Goal: Information Seeking & Learning: Learn about a topic

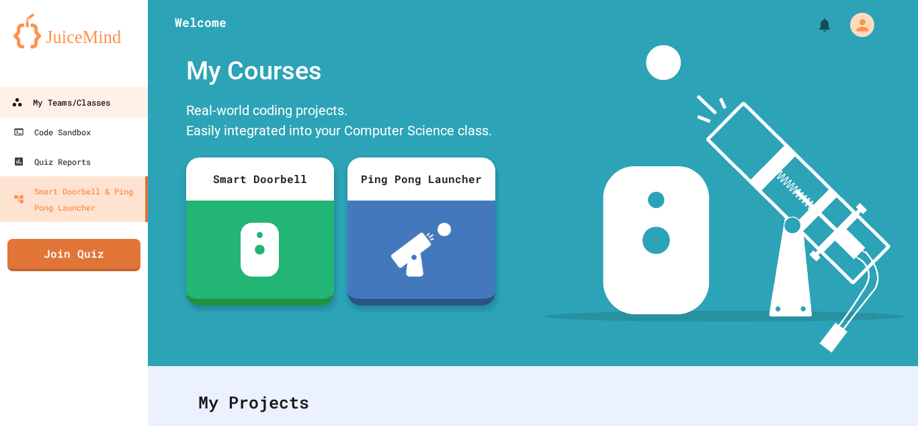
click at [87, 100] on div "My Teams/Classes" at bounding box center [60, 102] width 99 height 17
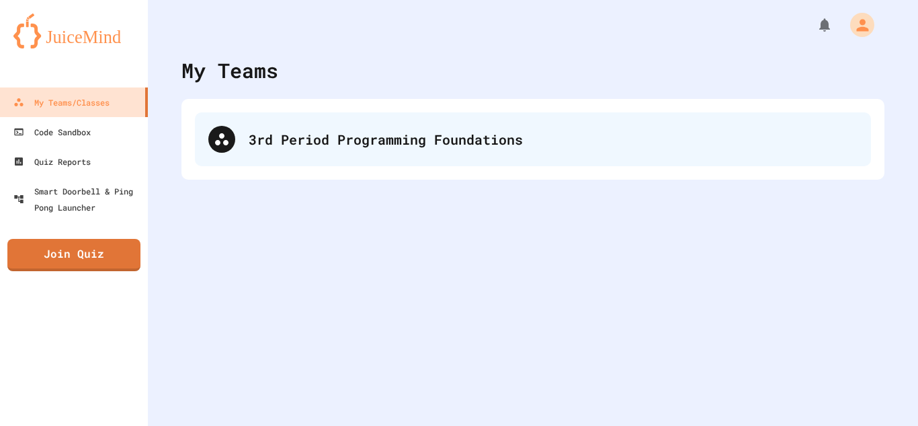
click at [273, 130] on div "3rd Period Programming Foundations" at bounding box center [553, 139] width 609 height 20
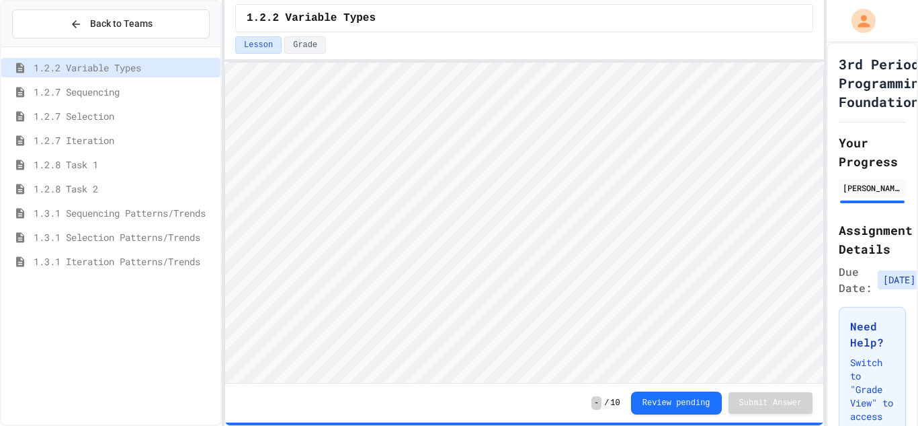
click at [161, 254] on span "1.3.1 Iteration Patterns/Trends" at bounding box center [125, 261] width 182 height 14
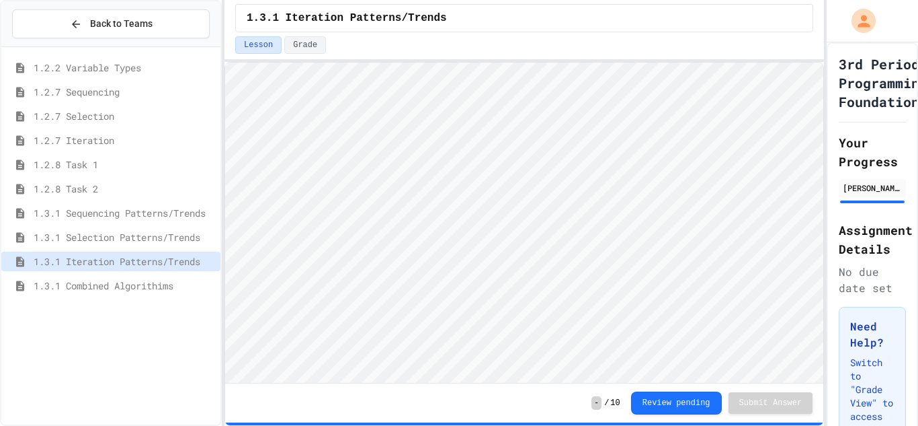
click at [114, 280] on span "1.3.1 Combined Algorithims" at bounding box center [125, 285] width 182 height 14
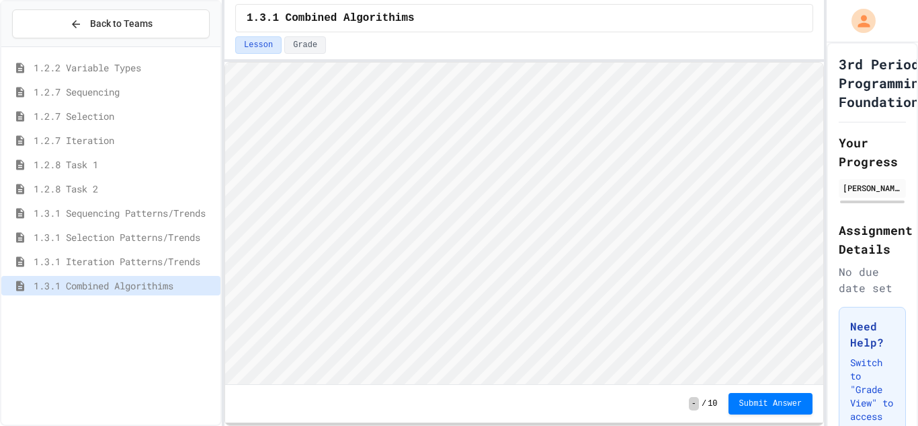
scroll to position [1, 0]
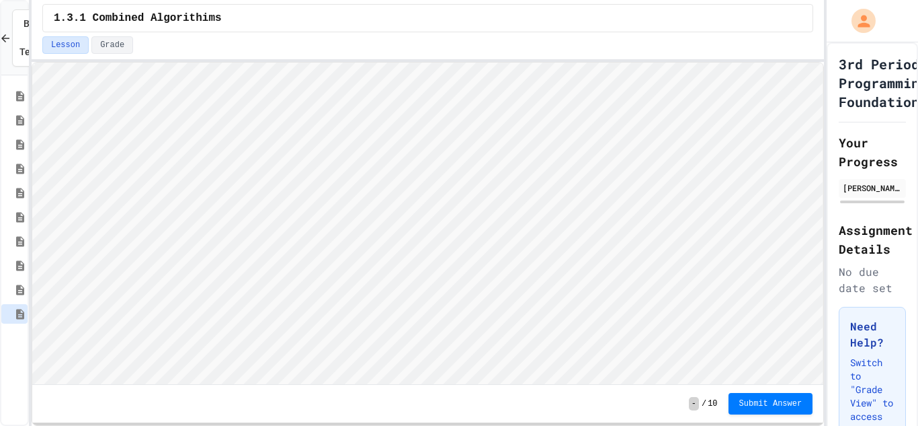
click at [30, 266] on div "Back to Teams 1.2.2 Variable Types 1.2.7 Sequencing 1.2.7 Selection 1.2.7 Itera…" at bounding box center [459, 213] width 918 height 426
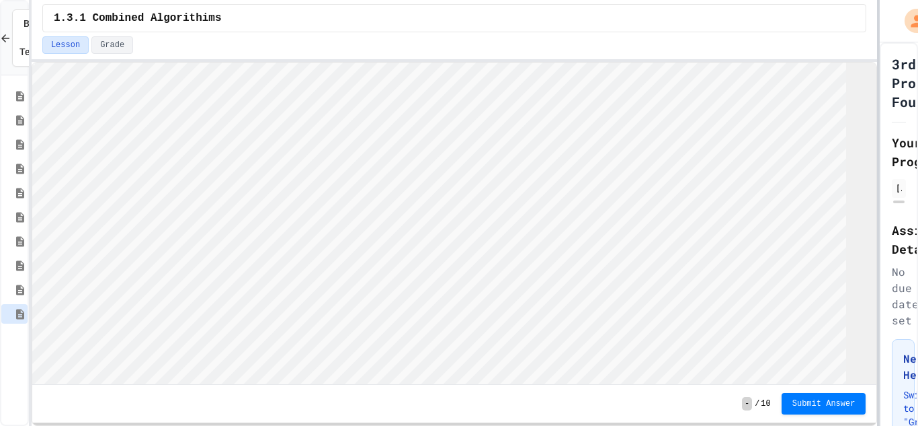
click at [879, 269] on div at bounding box center [878, 213] width 3 height 426
